Goal: Task Accomplishment & Management: Complete application form

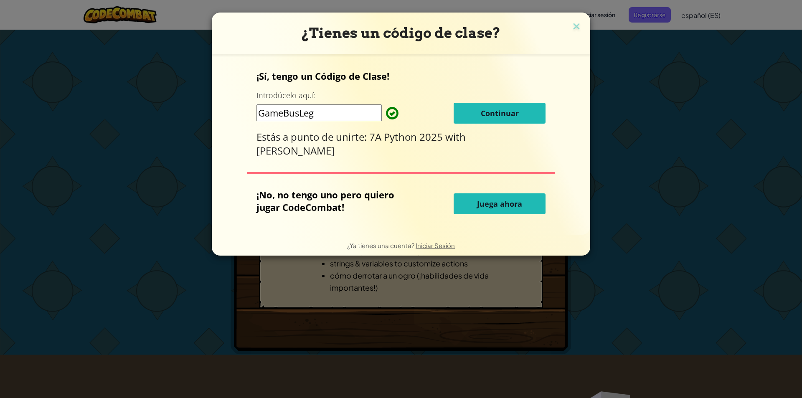
click at [507, 108] on button "Continuar" at bounding box center [500, 113] width 92 height 21
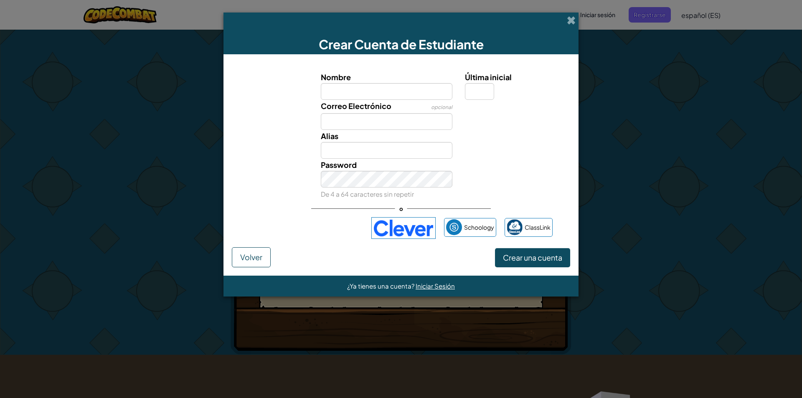
click at [393, 101] on div "Correo Electrónico opcional" at bounding box center [386, 115] width 144 height 30
click at [421, 94] on input "Nombre" at bounding box center [387, 91] width 132 height 17
type input "a"
type input "AidaPau"
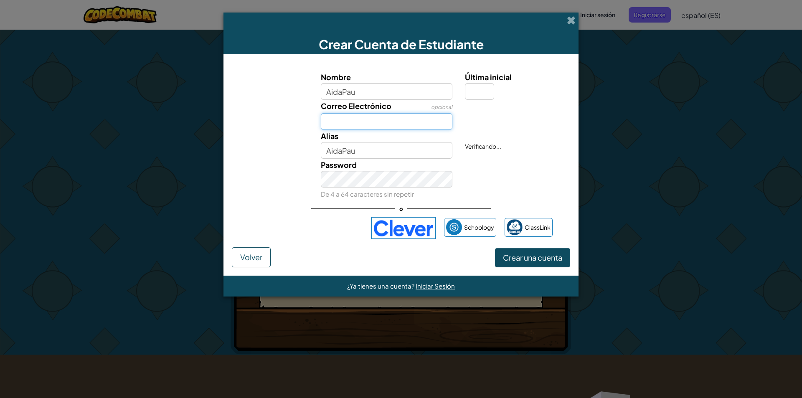
click at [400, 122] on input "Correo Electrónico" at bounding box center [387, 121] width 132 height 17
click at [410, 117] on input "Correo Electrónico" at bounding box center [387, 121] width 132 height 17
type input "[PERSON_NAME][EMAIL_ADDRESS][PERSON_NAME][DOMAIN_NAME]"
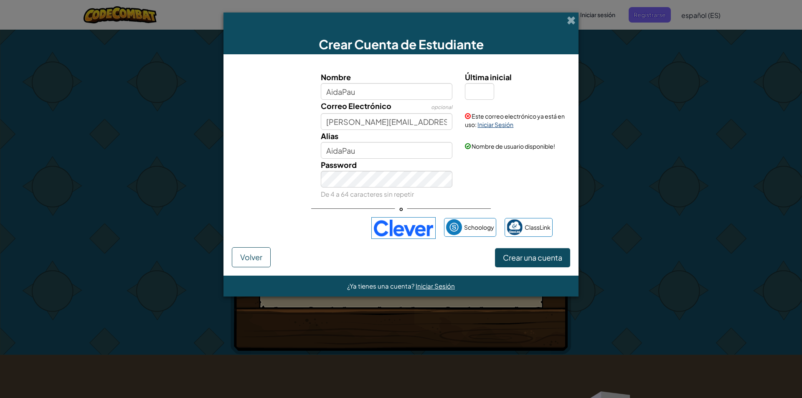
click at [503, 123] on link "Iniciar Sesión" at bounding box center [495, 125] width 36 height 8
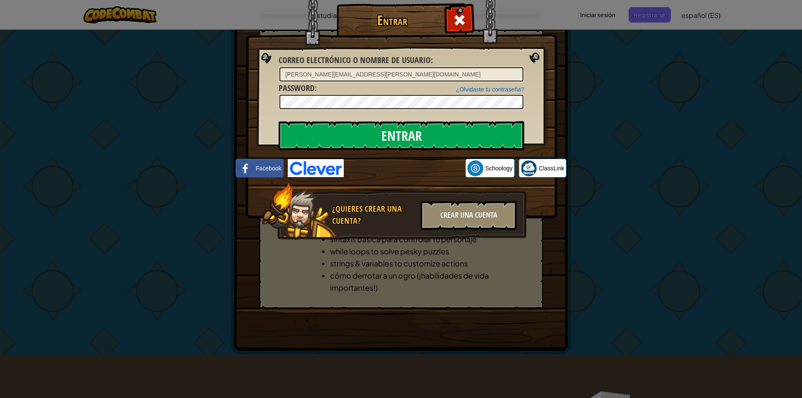
click at [393, 112] on img at bounding box center [402, 96] width 312 height 243
click at [509, 89] on link "¿Olvidaste tu contraseña?" at bounding box center [490, 89] width 68 height 7
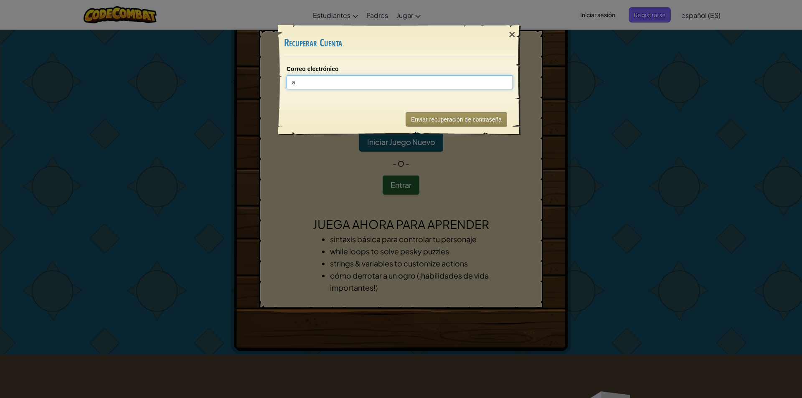
type input "ai"
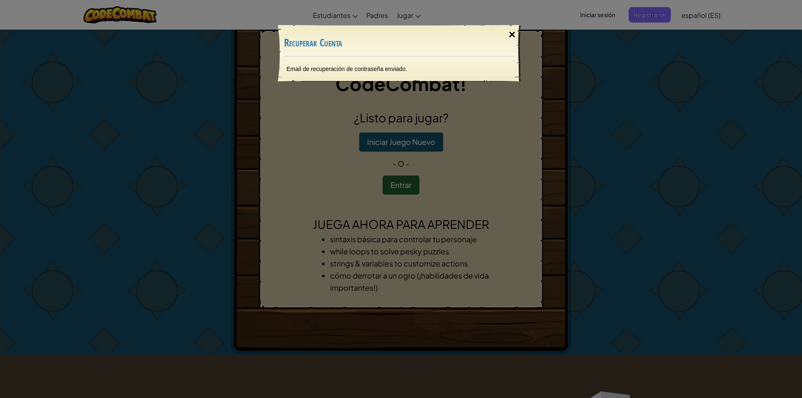
click at [510, 33] on div "×" at bounding box center [511, 35] width 19 height 24
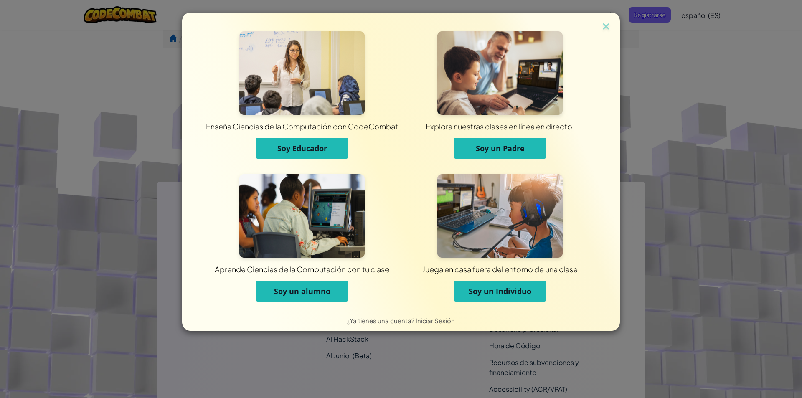
click at [313, 290] on span "Soy un alumno" at bounding box center [302, 291] width 56 height 10
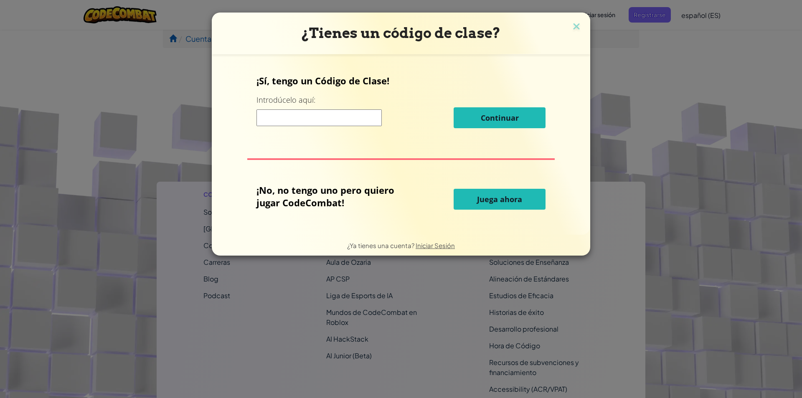
click at [332, 120] on input at bounding box center [318, 117] width 125 height 17
type input "GameBusLeg"
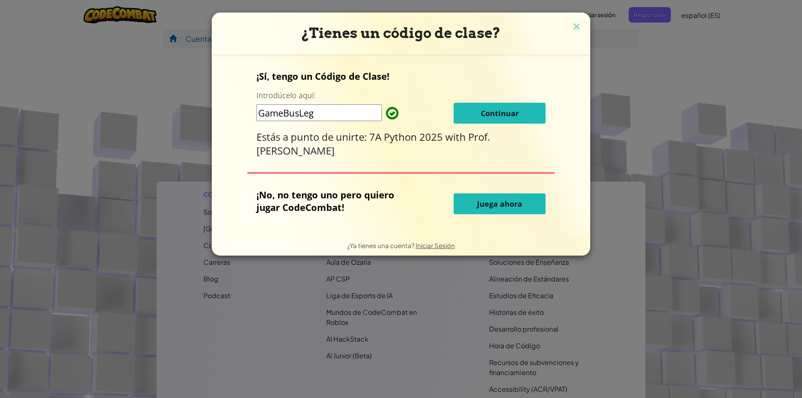
click at [500, 114] on span "Continuar" at bounding box center [500, 113] width 38 height 10
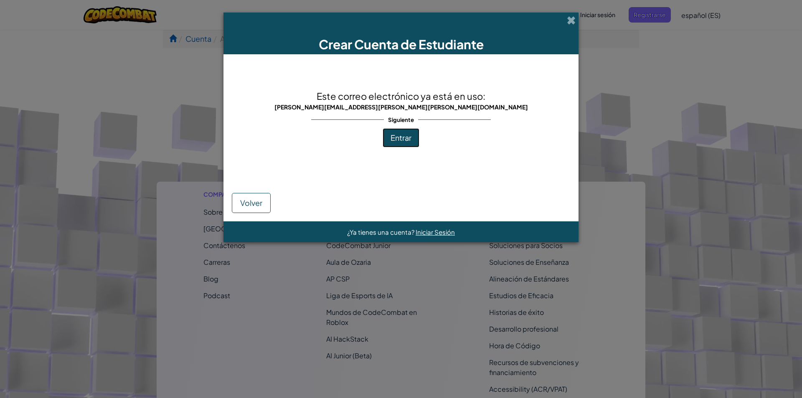
click at [410, 144] on button "Entrar" at bounding box center [401, 137] width 37 height 19
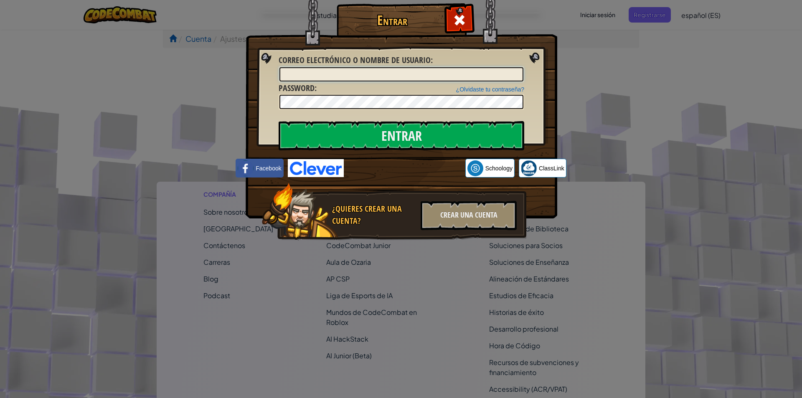
click at [418, 67] on input "Correo electrónico o nombre de usuario :" at bounding box center [401, 74] width 244 height 14
type input "[PERSON_NAME][EMAIL_ADDRESS][PERSON_NAME][PERSON_NAME][DOMAIN_NAME]"
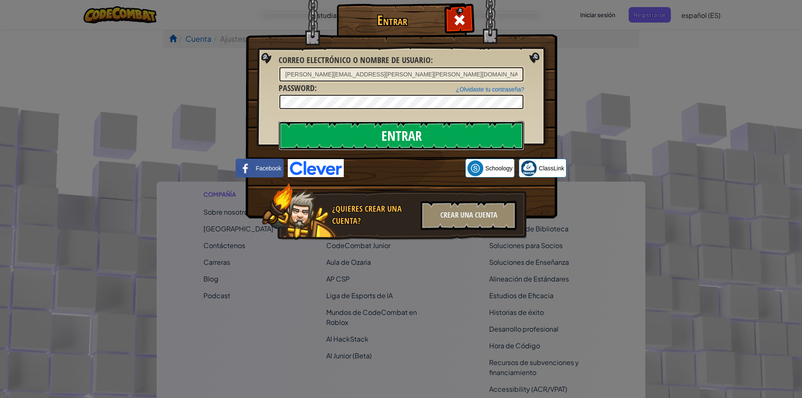
click at [365, 127] on input "Entrar" at bounding box center [402, 135] width 246 height 29
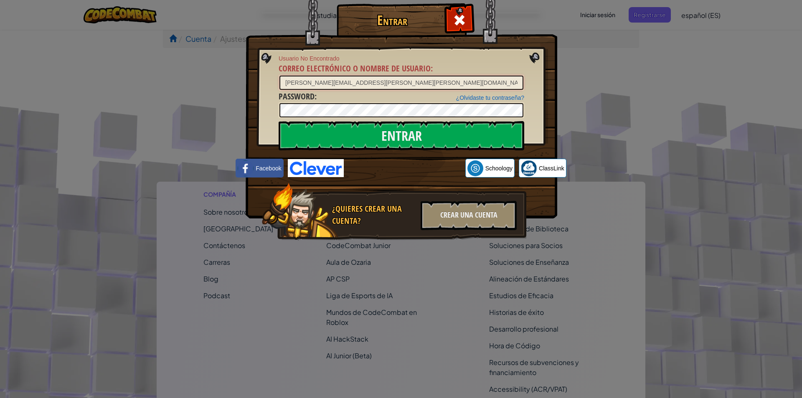
drag, startPoint x: 378, startPoint y: 87, endPoint x: 180, endPoint y: 87, distance: 197.1
click at [180, 87] on div "Entrar Usuario No Encontrado Correo electrónico o nombre de usuario : [PERSON_N…" at bounding box center [401, 199] width 802 height 398
type input "AidaPau"
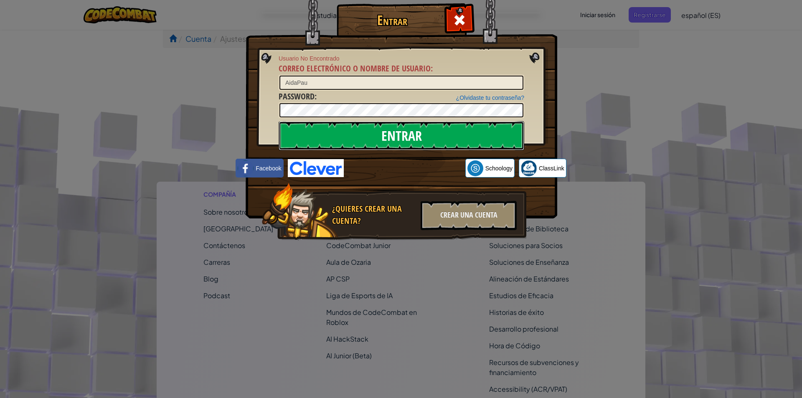
click at [444, 133] on input "Entrar" at bounding box center [402, 135] width 246 height 29
click at [331, 81] on input "AidaPau" at bounding box center [401, 83] width 244 height 14
click at [265, 83] on div "Entrar Usuario No Encontrado Correo electrónico o nombre de usuario : AidaPau ¿…" at bounding box center [401, 134] width 278 height 243
